Goal: Check status: Check status

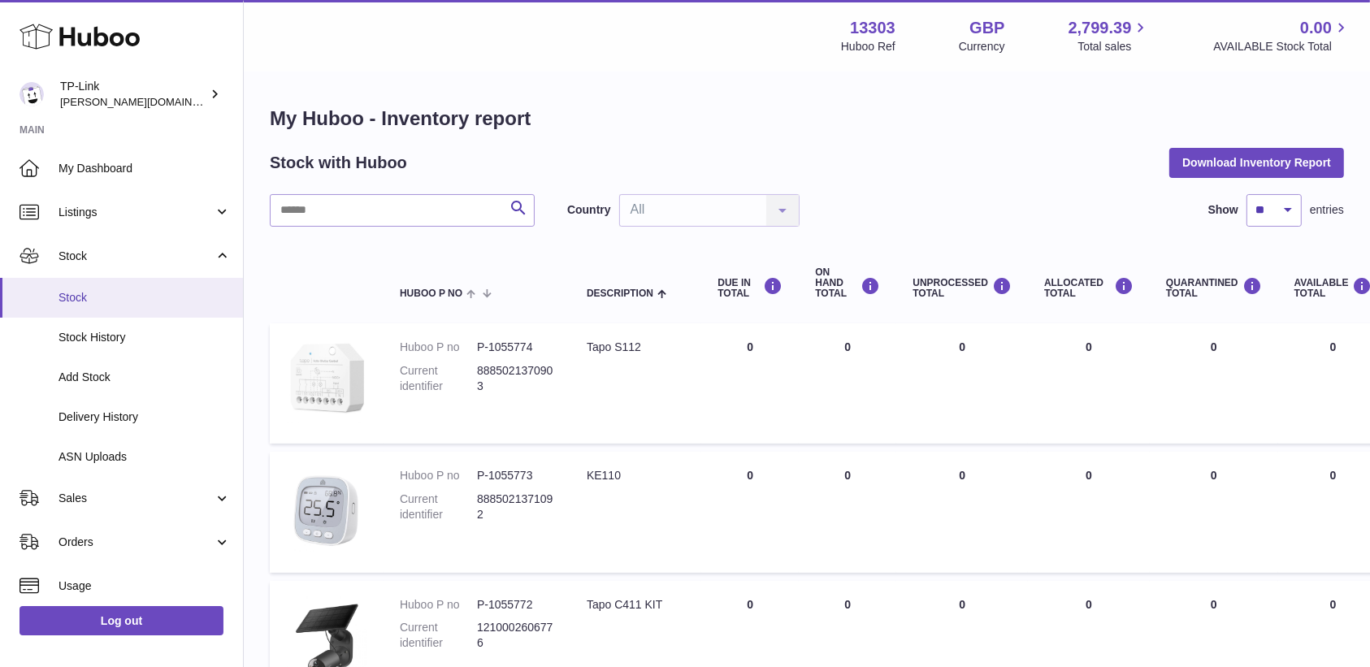
click at [108, 297] on span "Stock" at bounding box center [144, 297] width 172 height 15
click at [110, 457] on span "ASN Uploads" at bounding box center [144, 456] width 172 height 15
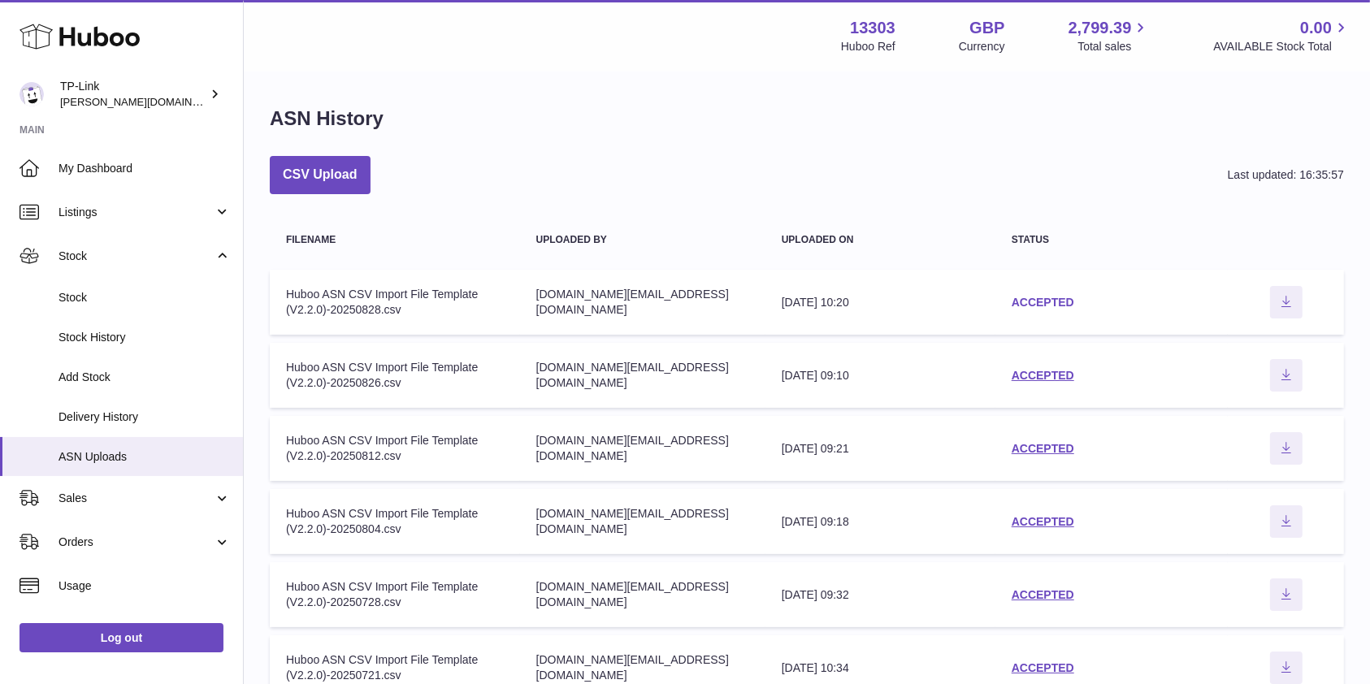
click at [1034, 302] on link "ACCEPTED" at bounding box center [1043, 302] width 63 height 13
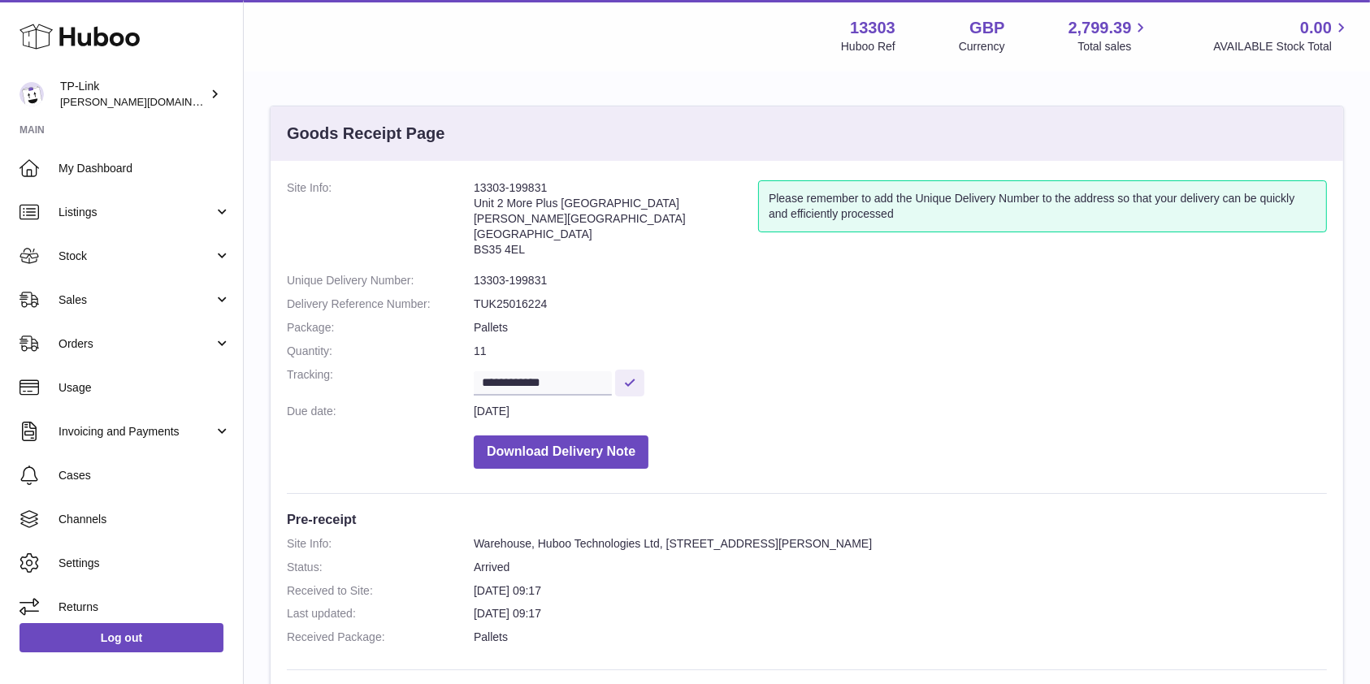
click at [1034, 302] on dd "TUK25016224" at bounding box center [900, 304] width 853 height 15
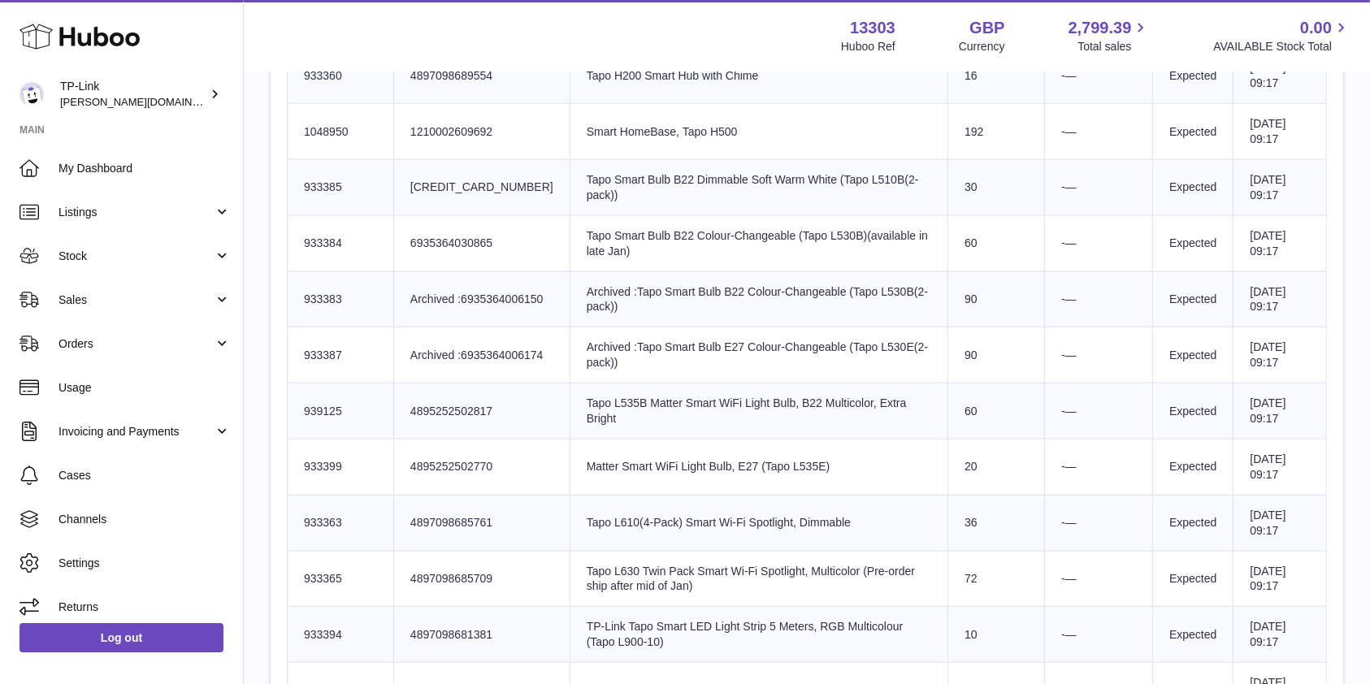
scroll to position [2166, 0]
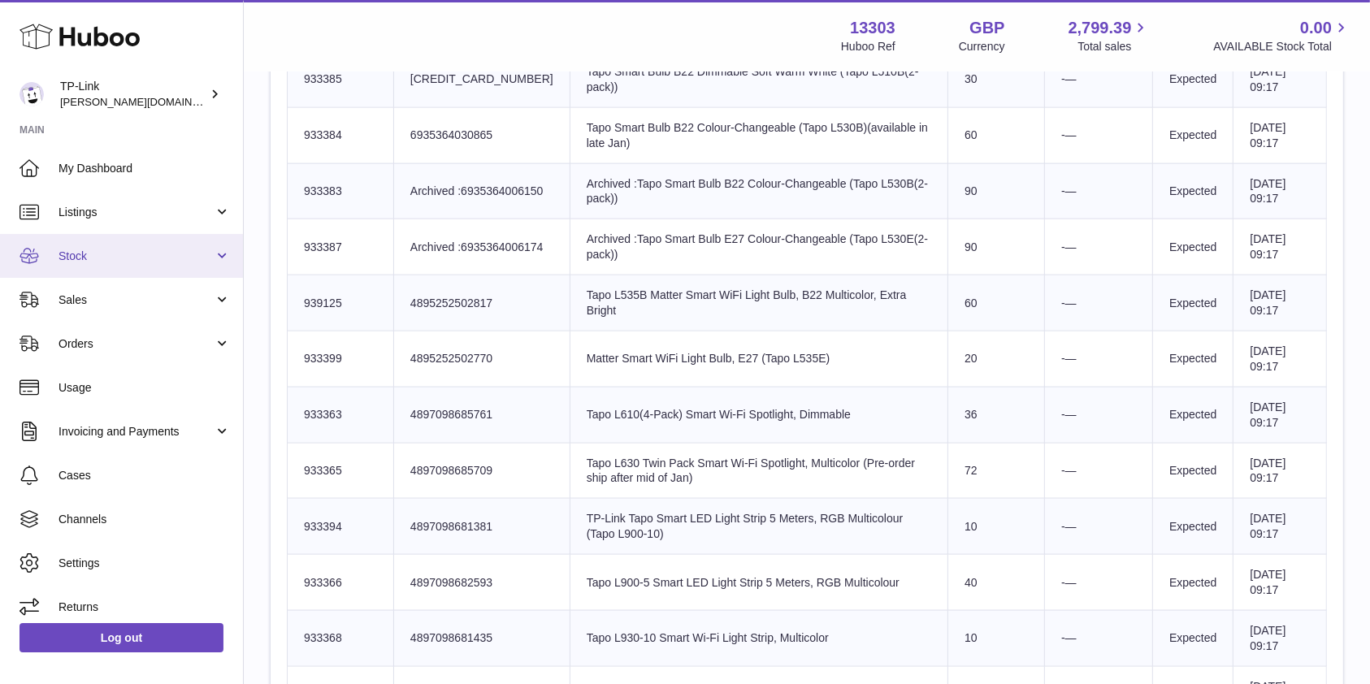
click at [124, 245] on link "Stock" at bounding box center [121, 256] width 243 height 44
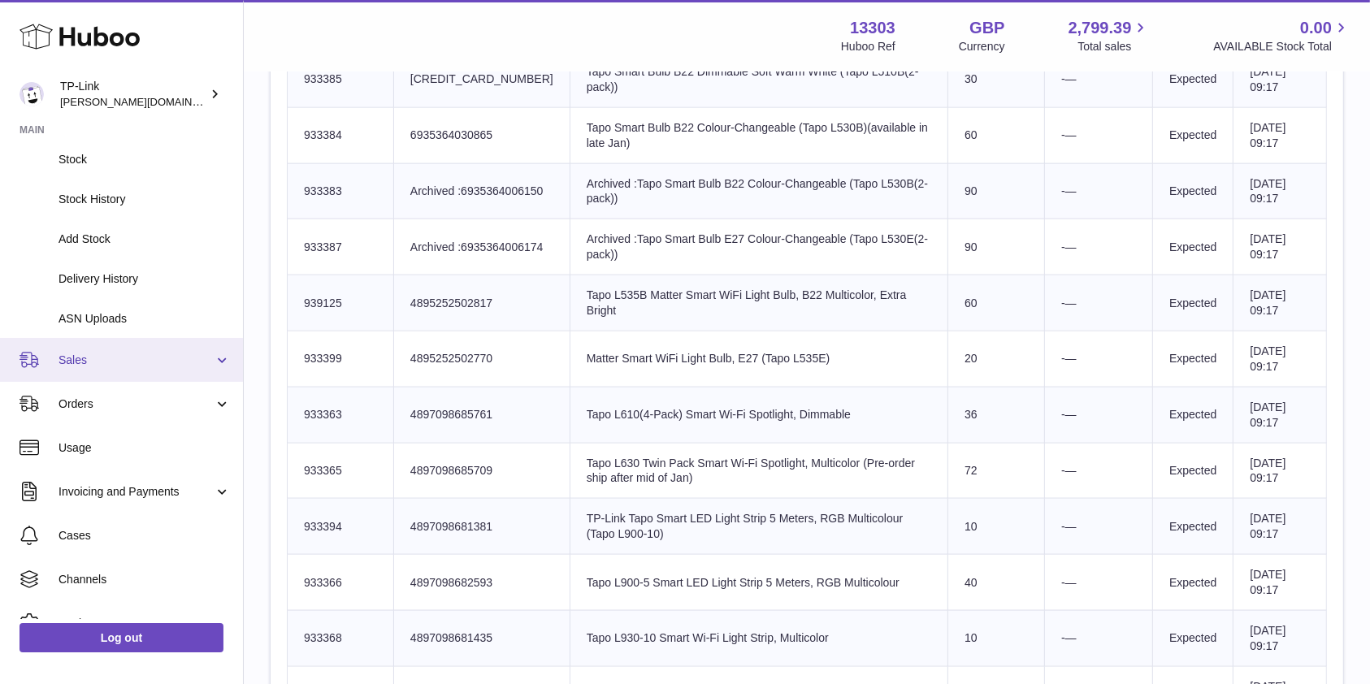
scroll to position [208, 0]
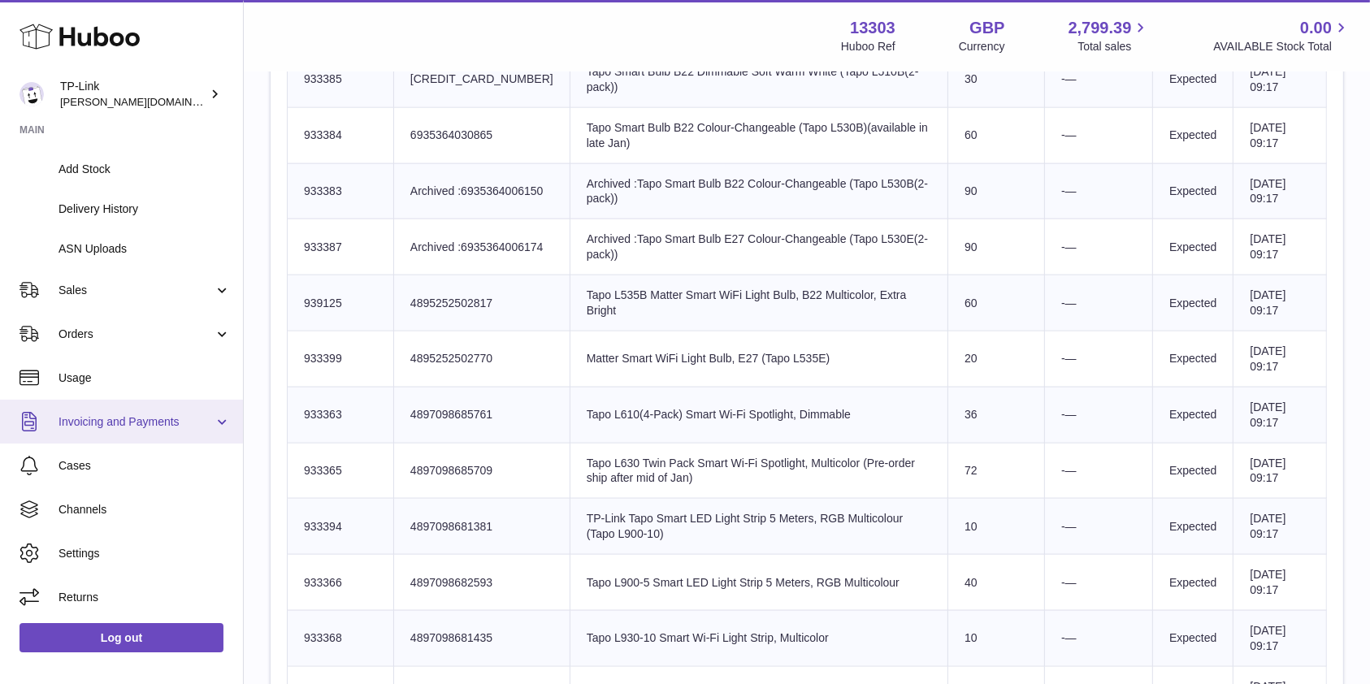
click at [157, 424] on span "Invoicing and Payments" at bounding box center [135, 421] width 155 height 15
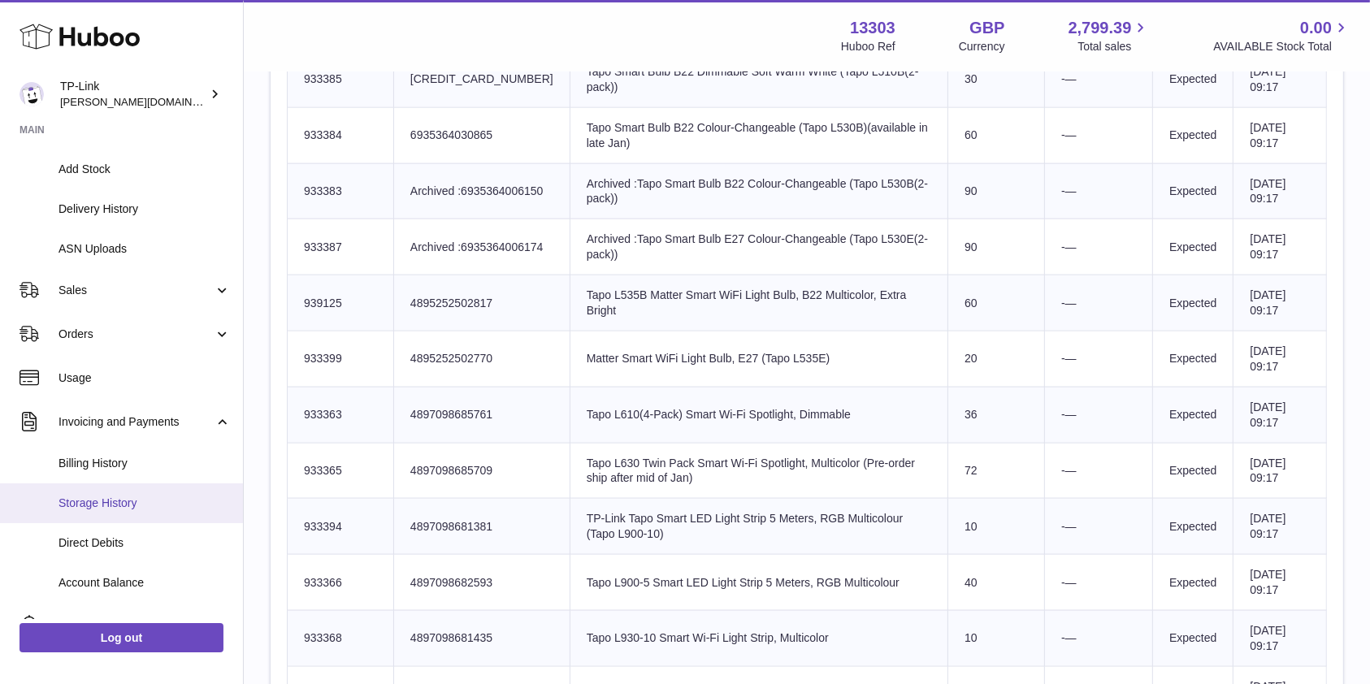
click at [130, 497] on span "Storage History" at bounding box center [144, 503] width 172 height 15
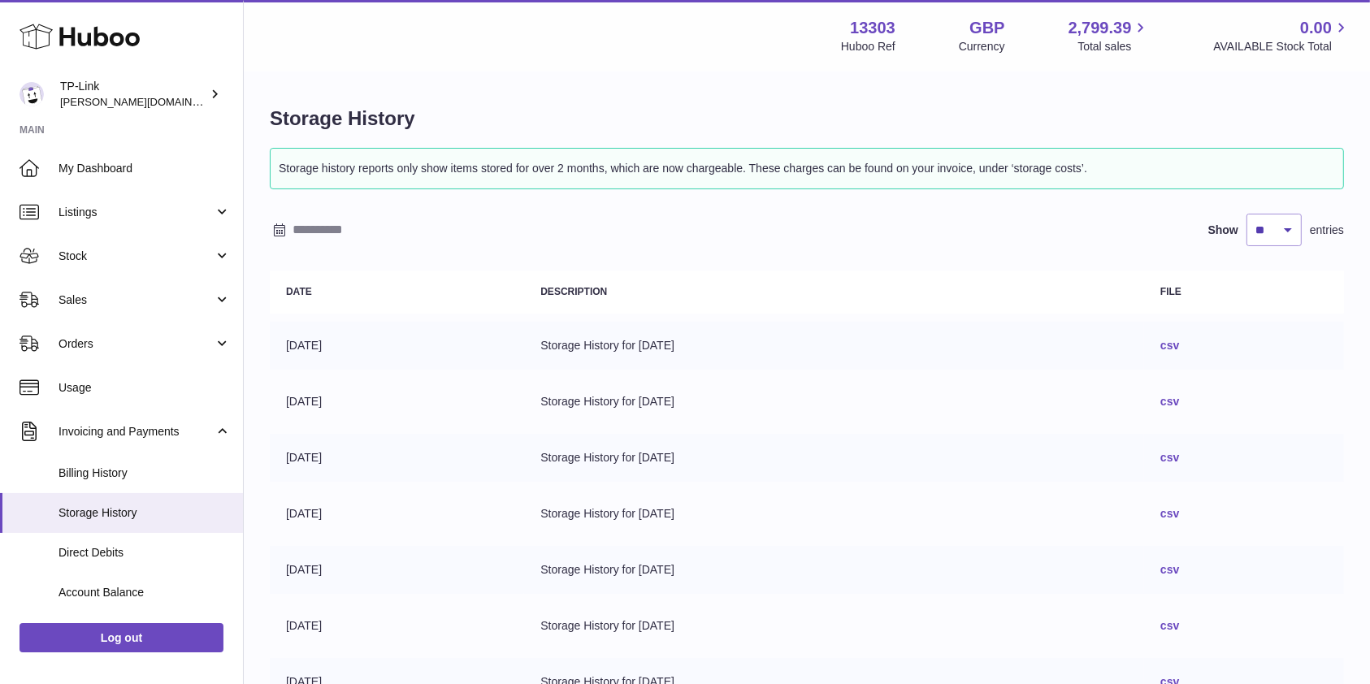
click at [1179, 344] on link "csv" at bounding box center [1169, 345] width 19 height 13
